Goal: Task Accomplishment & Management: Use online tool/utility

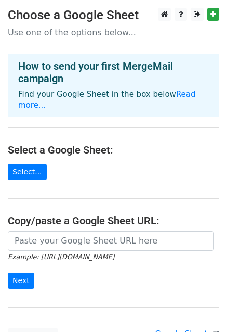
click at [133, 177] on main "Choose a Google Sheet Use one of the options below... How to send your first Me…" at bounding box center [113, 176] width 227 height 336
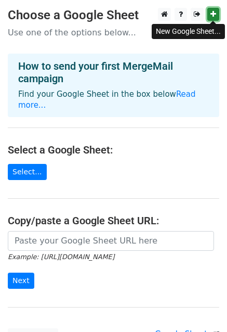
click at [210, 14] on link at bounding box center [213, 14] width 12 height 13
click at [93, 32] on p "Use one of the options below..." at bounding box center [114, 32] width 212 height 11
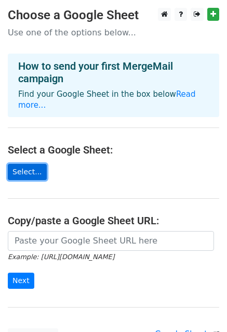
click at [33, 171] on link "Select..." at bounding box center [27, 172] width 39 height 16
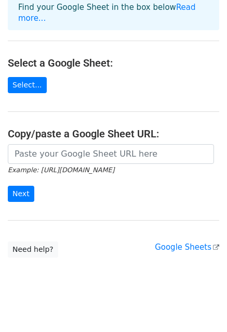
scroll to position [94, 0]
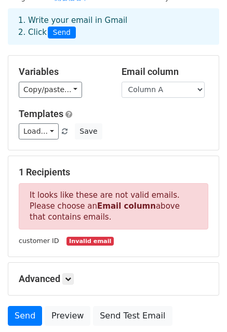
scroll to position [123, 0]
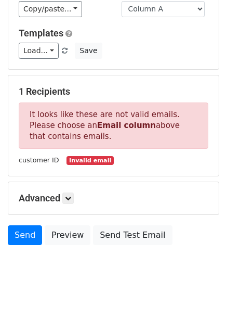
click at [146, 164] on div "customer ID Invalid email" at bounding box center [113, 160] width 205 height 12
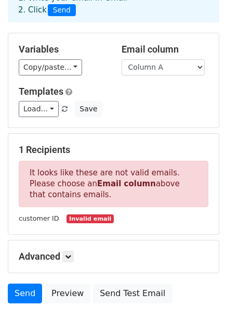
scroll to position [0, 0]
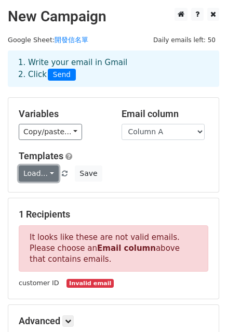
click at [46, 175] on link "Load..." at bounding box center [39, 173] width 40 height 16
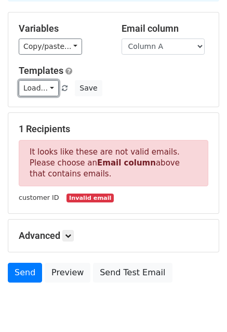
scroll to position [123, 0]
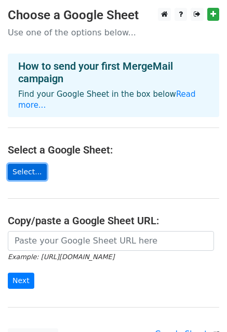
click at [39, 168] on link "Select..." at bounding box center [27, 172] width 39 height 16
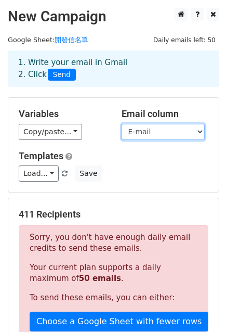
click at [141, 132] on select "customer ID customer name E-mail 地址" at bounding box center [163, 132] width 83 height 16
click at [122, 124] on select "customer ID customer name E-mail 地址" at bounding box center [163, 132] width 83 height 16
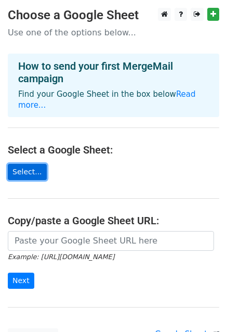
click at [36, 169] on link "Select..." at bounding box center [27, 172] width 39 height 16
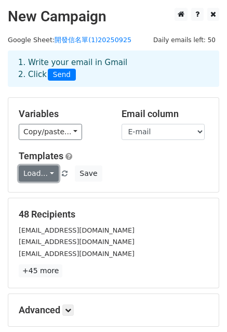
click at [52, 176] on link "Load..." at bounding box center [39, 173] width 40 height 16
click at [160, 163] on div "Templates Load... No templates saved Save" at bounding box center [113, 166] width 205 height 32
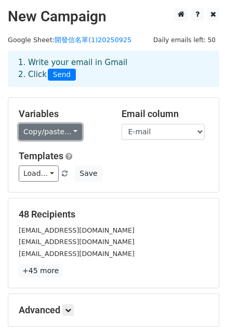
click at [71, 132] on link "Copy/paste..." at bounding box center [50, 132] width 63 height 16
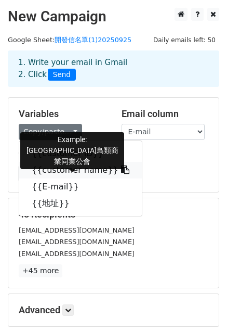
click at [121, 170] on icon at bounding box center [125, 169] width 8 height 8
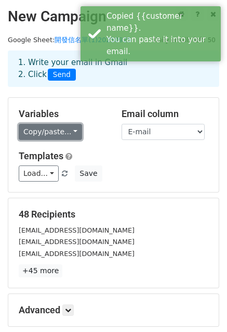
click at [61, 131] on link "Copy/paste..." at bounding box center [50, 132] width 63 height 16
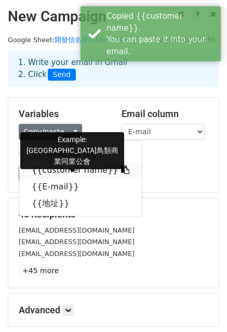
click at [60, 168] on link "{{customer name}}" at bounding box center [80, 170] width 123 height 17
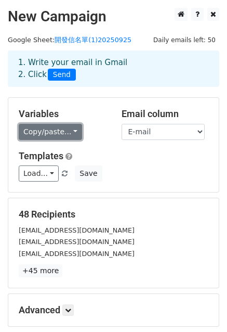
click at [72, 128] on link "Copy/paste..." at bounding box center [50, 132] width 63 height 16
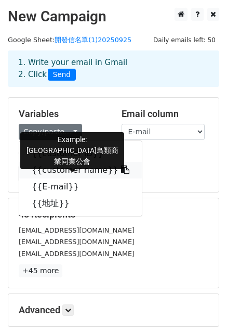
click at [121, 170] on icon at bounding box center [125, 169] width 8 height 8
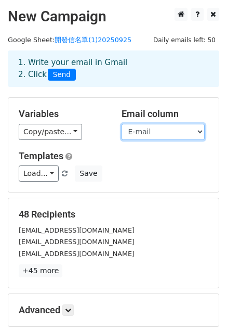
click at [186, 134] on select "customer ID customer name E-mail 地址" at bounding box center [163, 132] width 83 height 16
click at [122, 124] on select "customer ID customer name E-mail 地址" at bounding box center [163, 132] width 83 height 16
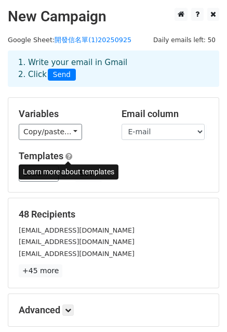
click at [70, 154] on span at bounding box center [69, 156] width 7 height 8
click at [113, 202] on div "48 Recipients alananny.mar@gmail.com rent@rent.org.tw Joe116900@yahoo.com.tw +4…" at bounding box center [113, 242] width 211 height 89
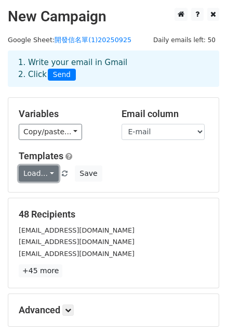
click at [44, 174] on link "Load..." at bounding box center [39, 173] width 40 height 16
click at [52, 174] on link "Load..." at bounding box center [39, 173] width 40 height 16
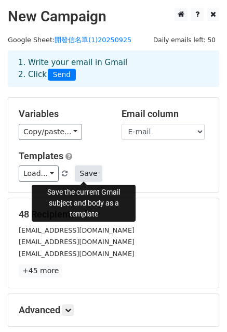
click at [85, 172] on button "Save" at bounding box center [88, 173] width 27 height 16
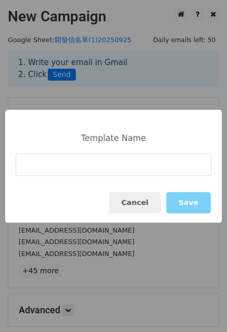
click at [133, 166] on input at bounding box center [114, 164] width 196 height 22
type input "開發信"
click at [184, 203] on button "Save" at bounding box center [188, 202] width 45 height 21
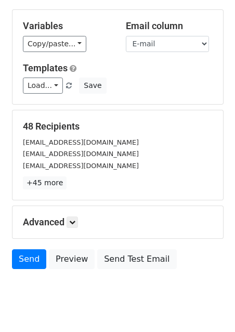
scroll to position [104, 0]
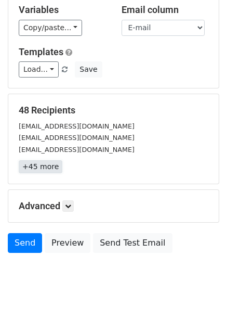
click at [49, 171] on link "+45 more" at bounding box center [41, 166] width 44 height 13
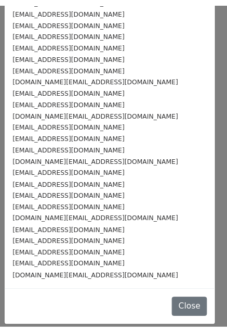
scroll to position [323, 0]
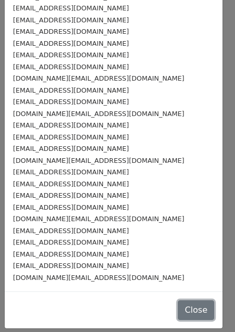
click at [178, 307] on button "Close" at bounding box center [196, 310] width 36 height 20
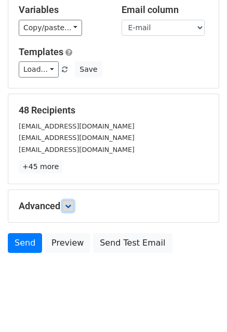
click at [69, 203] on icon at bounding box center [68, 206] width 6 height 6
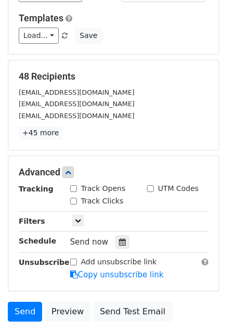
scroll to position [52, 0]
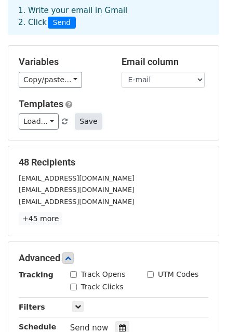
click at [82, 126] on button "Save" at bounding box center [88, 121] width 27 height 16
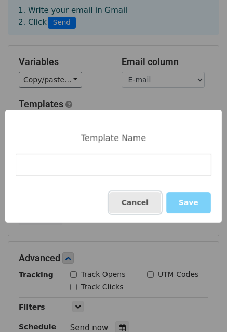
click at [139, 209] on button "Cancel" at bounding box center [135, 202] width 52 height 21
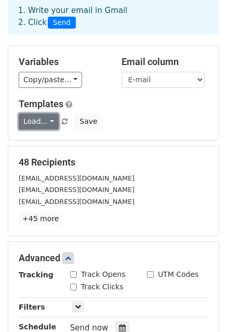
click at [50, 123] on link "Load..." at bounding box center [39, 121] width 40 height 16
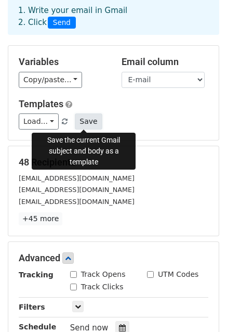
click at [87, 122] on button "Save" at bounding box center [88, 121] width 27 height 16
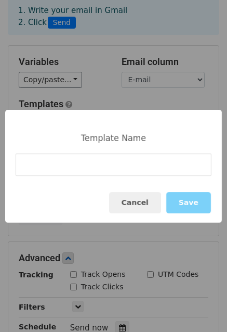
click at [85, 164] on input at bounding box center [114, 164] width 196 height 22
type input "開發信"
click at [198, 199] on button "Save" at bounding box center [188, 202] width 45 height 21
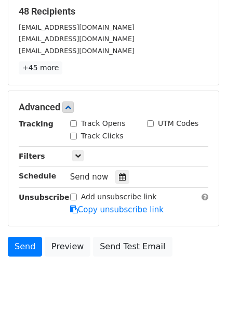
scroll to position [208, 0]
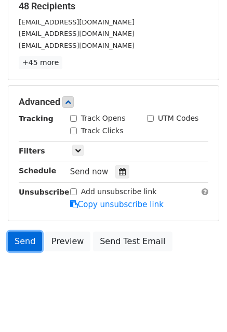
click at [30, 237] on link "Send" at bounding box center [25, 241] width 34 height 20
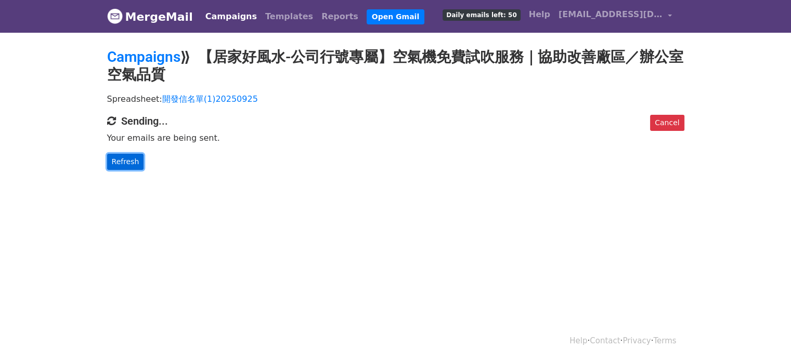
click at [127, 162] on link "Refresh" at bounding box center [125, 162] width 37 height 16
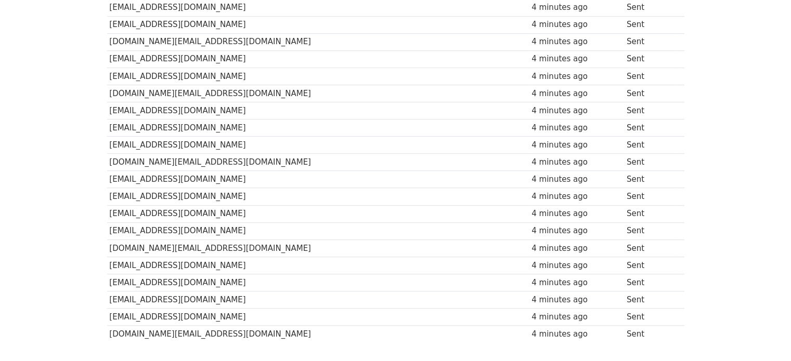
scroll to position [742, 0]
